Goal: Check status: Check status

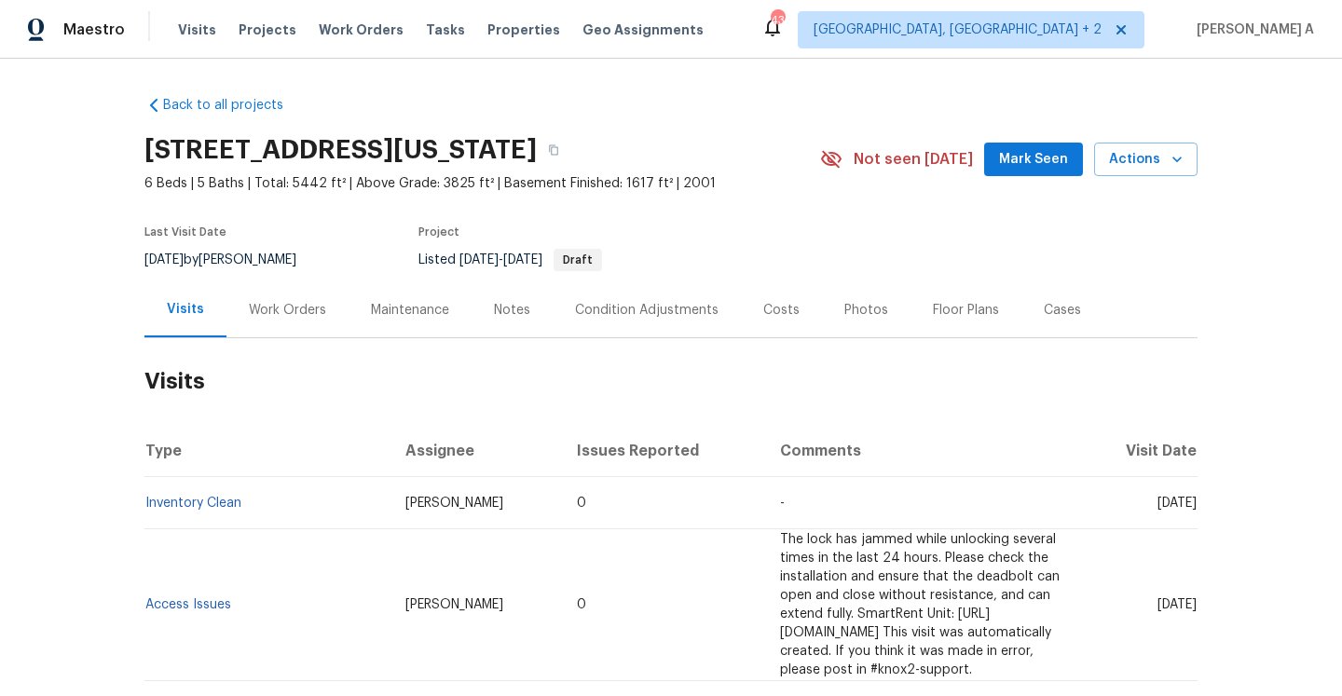
click at [332, 289] on div "Work Orders" at bounding box center [287, 309] width 122 height 55
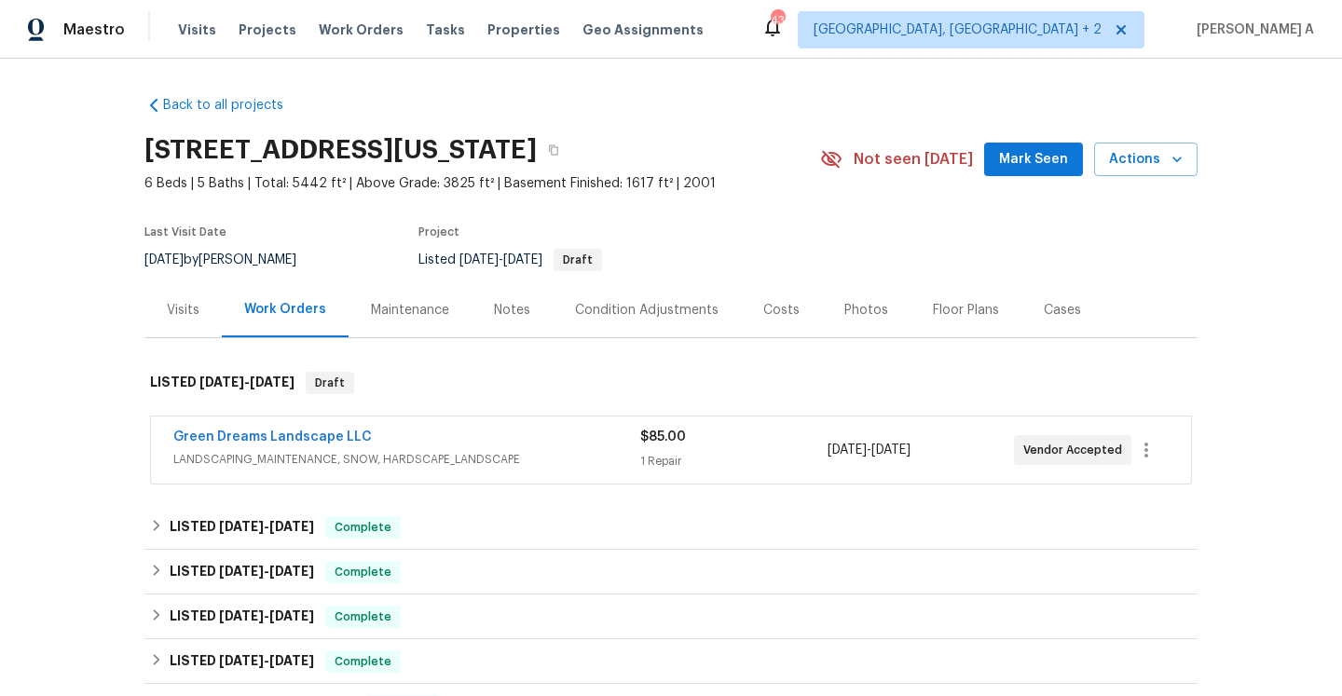
click at [206, 327] on div "Visits" at bounding box center [182, 309] width 77 height 55
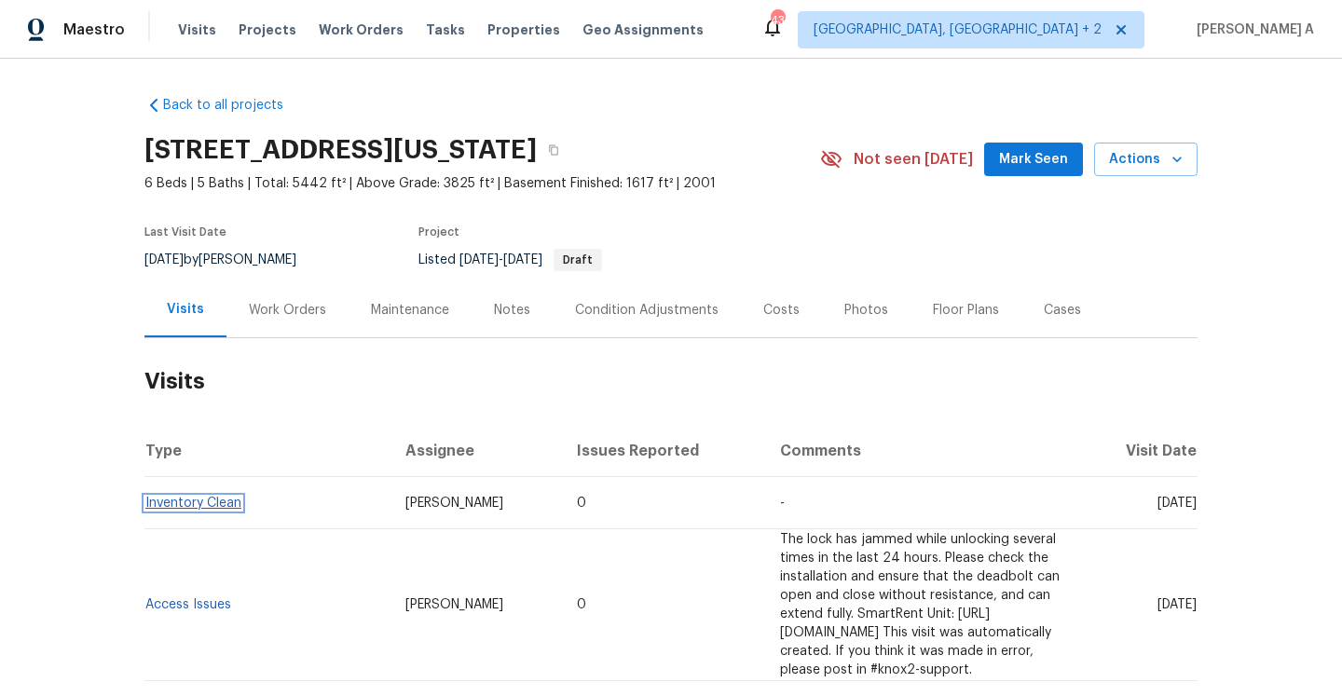
click at [225, 508] on link "Inventory Clean" at bounding box center [193, 503] width 96 height 13
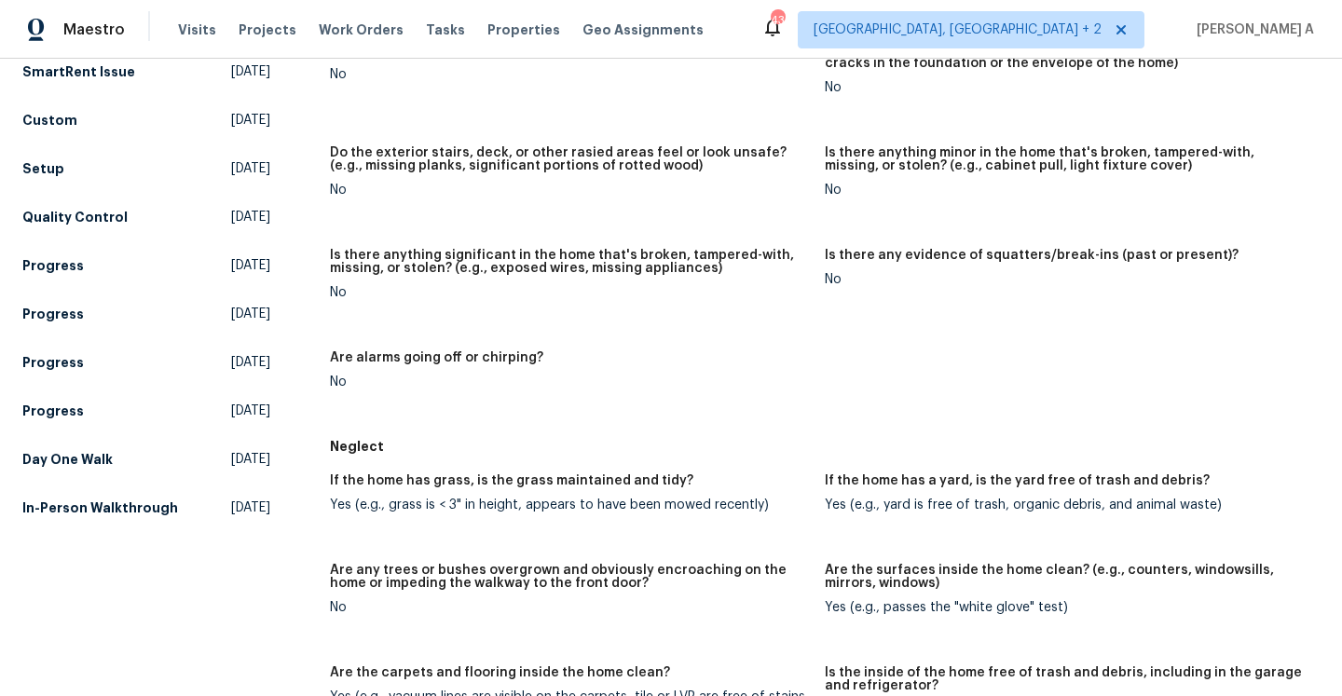
scroll to position [752, 0]
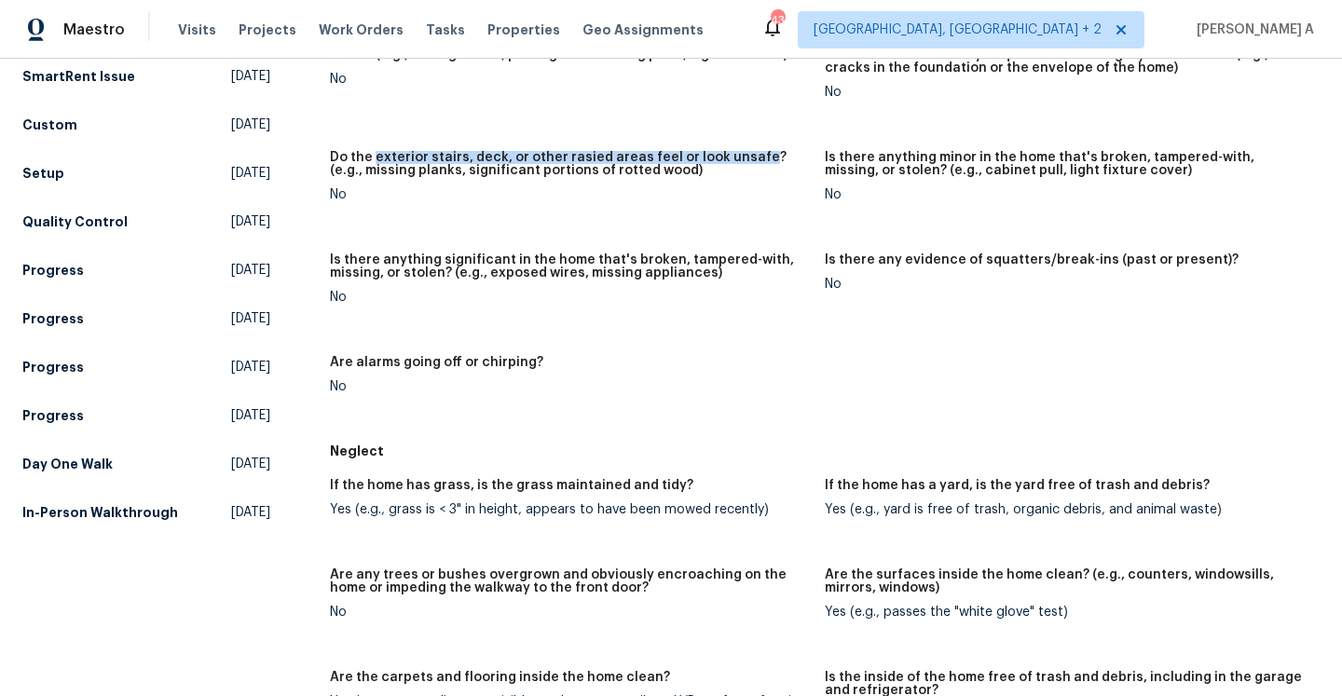
drag, startPoint x: 374, startPoint y: 160, endPoint x: 750, endPoint y: 157, distance: 376.4
click at [750, 157] on h5 "Do the exterior stairs, deck, or other rasied areas feel or look unsafe? (e.g.,…" at bounding box center [570, 164] width 480 height 26
copy h5 "exterior stairs, deck, or other rasied areas feel or look unsafe"
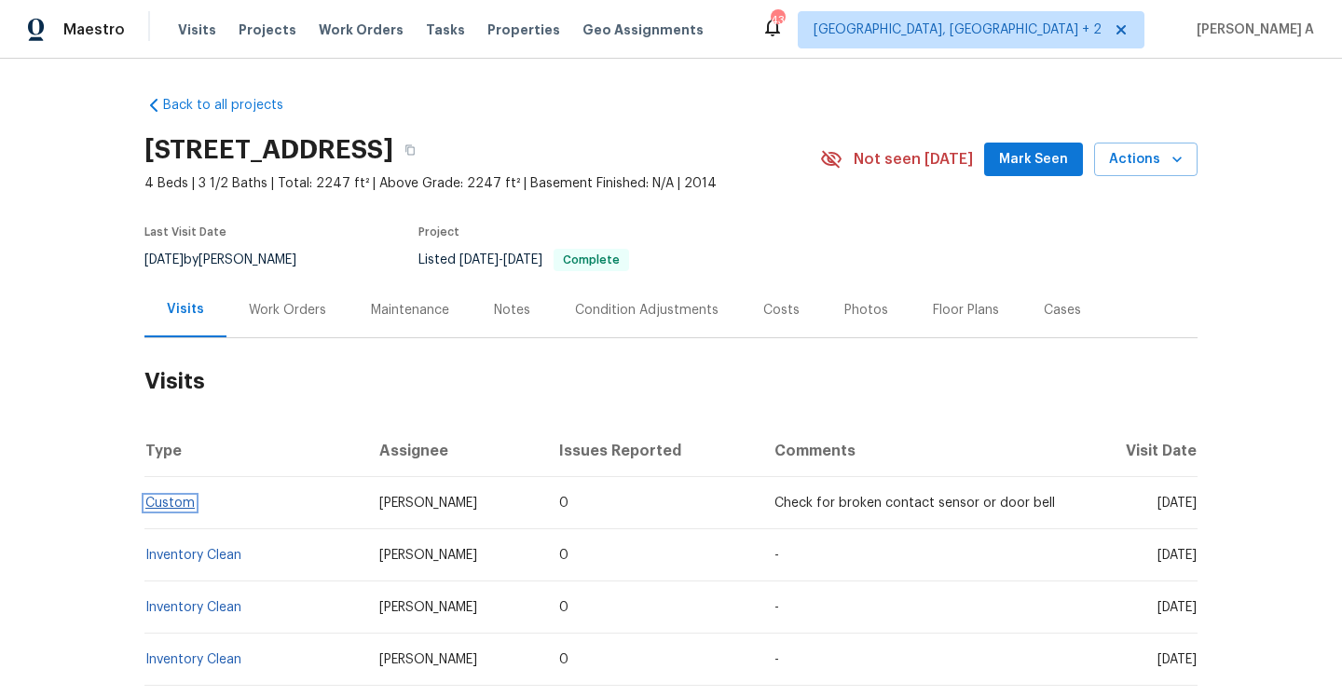
click at [186, 505] on link "Custom" at bounding box center [169, 503] width 49 height 13
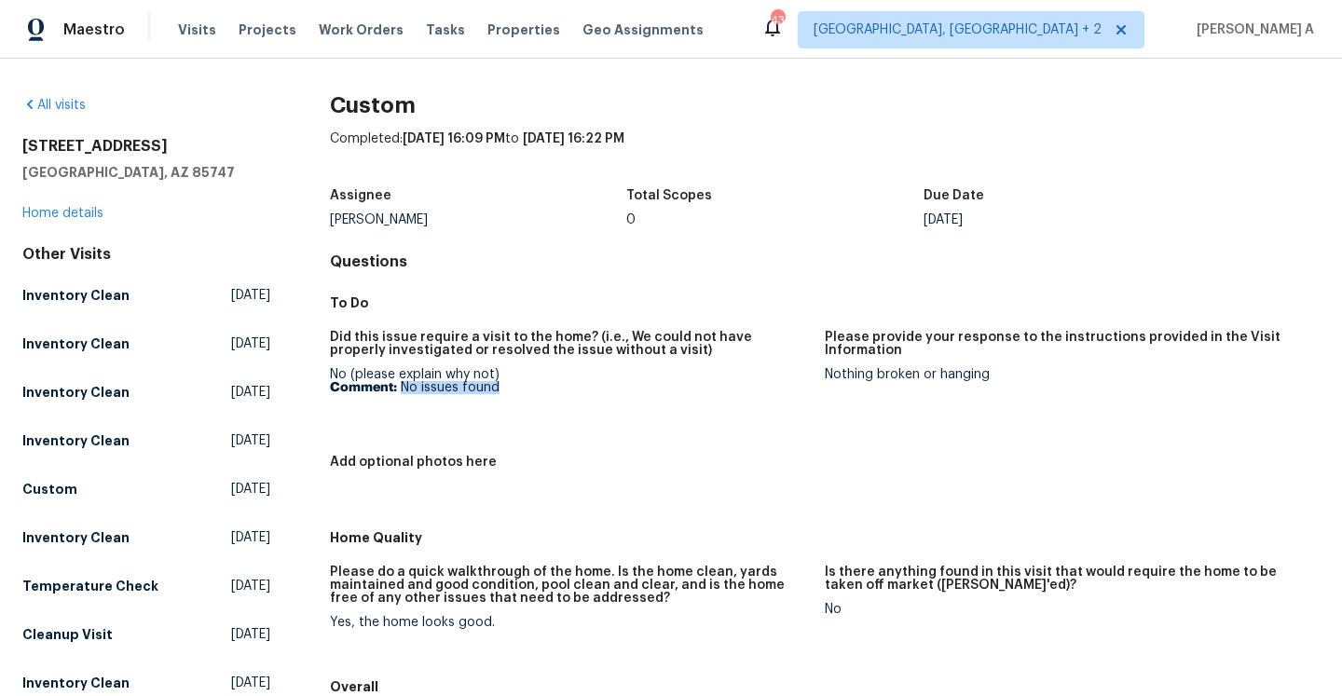
drag, startPoint x: 400, startPoint y: 388, endPoint x: 506, endPoint y: 388, distance: 106.2
click at [506, 388] on p "Comment: No issues found" at bounding box center [570, 387] width 480 height 13
copy p "No issues found"
drag, startPoint x: 825, startPoint y: 373, endPoint x: 998, endPoint y: 372, distance: 173.3
click at [998, 372] on div "Nothing broken or hanging" at bounding box center [1065, 374] width 480 height 13
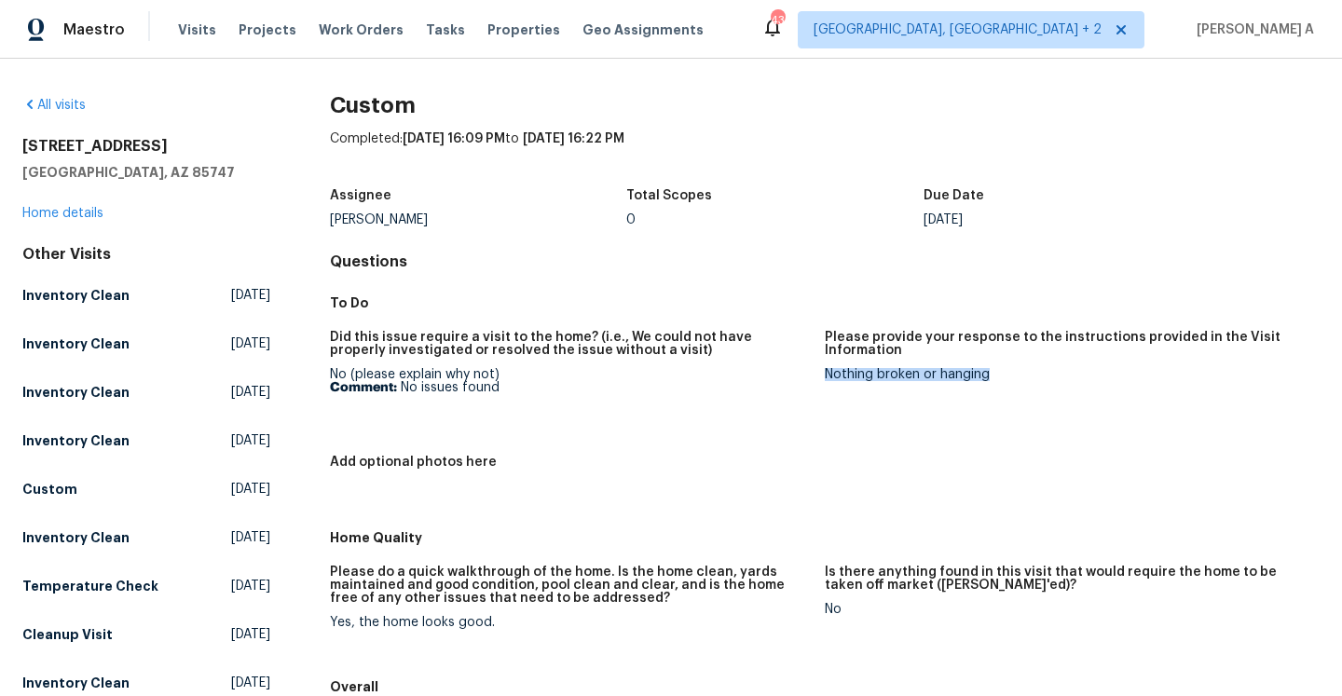
copy div "Nothing broken or hanging"
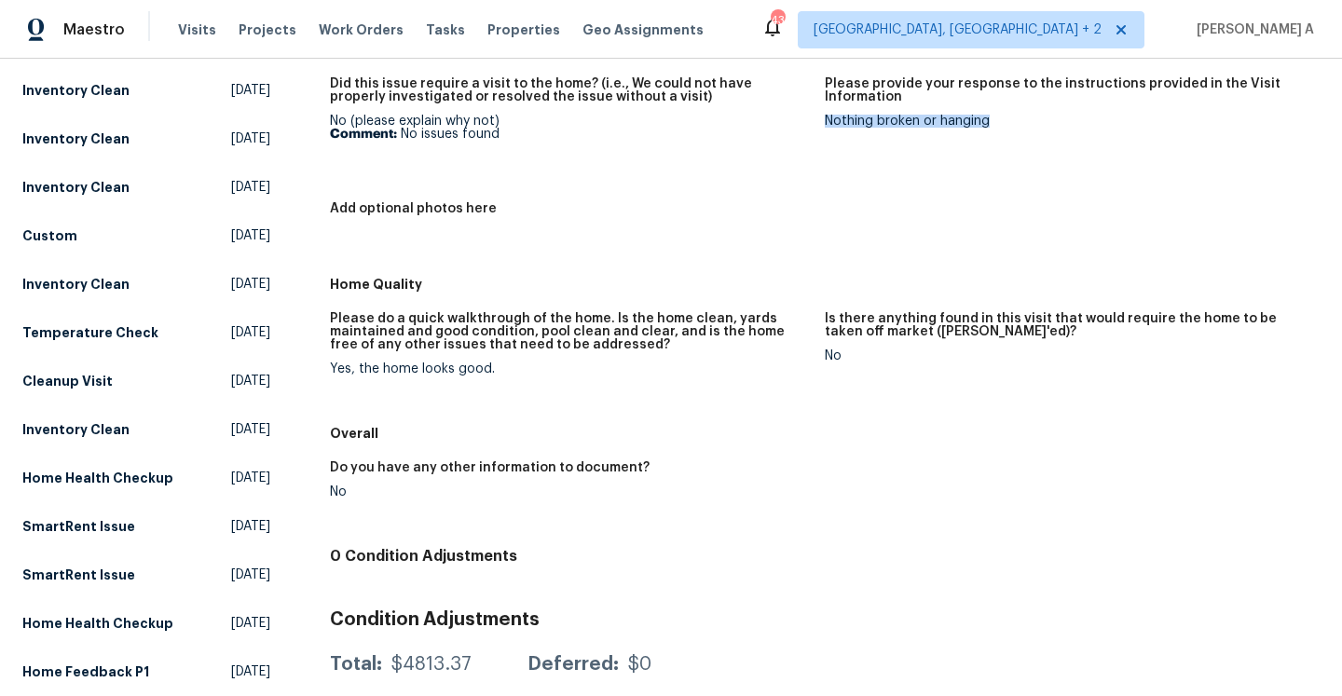
scroll to position [141, 0]
